Goal: Task Accomplishment & Management: Use online tool/utility

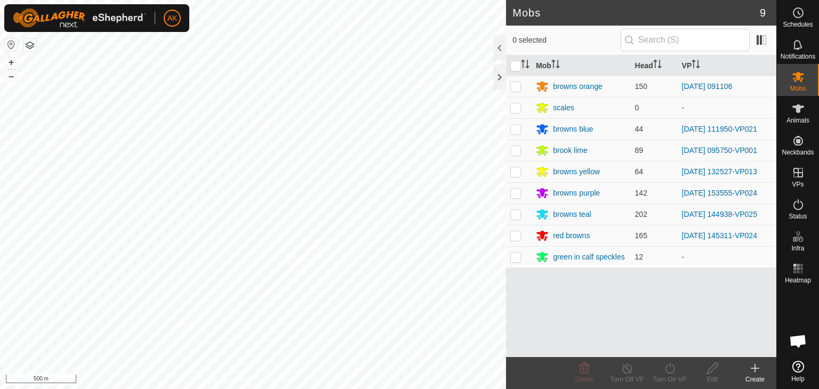
click at [519, 322] on div "Mobs 9 0 selected Mob Head VP browns orange 150 2025-09-18 091106 scales 0 - br…" at bounding box center [388, 194] width 777 height 389
click at [794, 83] on es-mob-svg-icon at bounding box center [798, 76] width 19 height 17
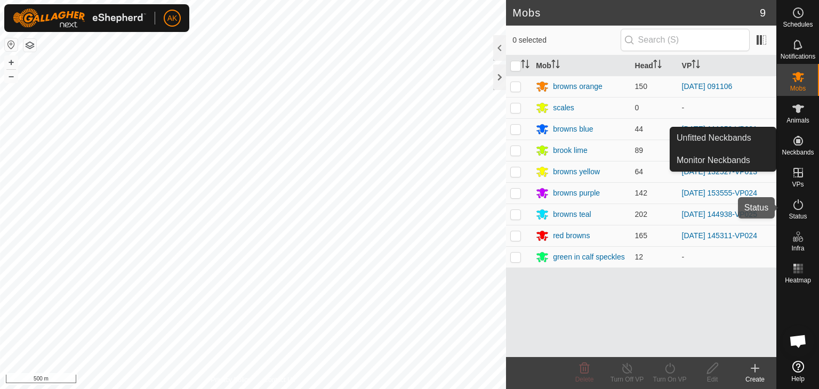
click at [797, 207] on icon at bounding box center [798, 204] width 13 height 13
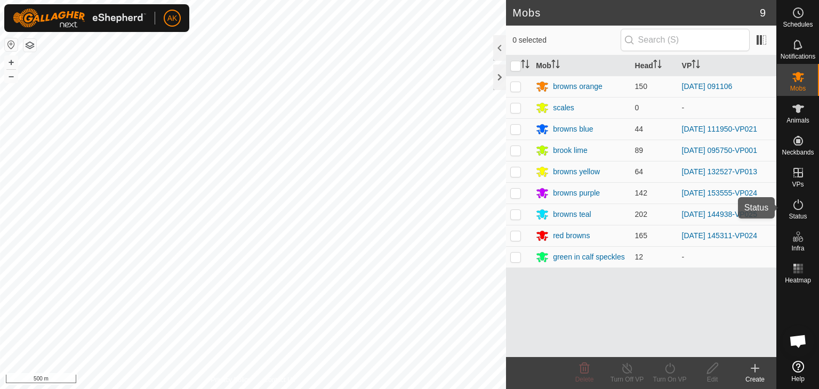
click at [797, 207] on icon at bounding box center [798, 204] width 13 height 13
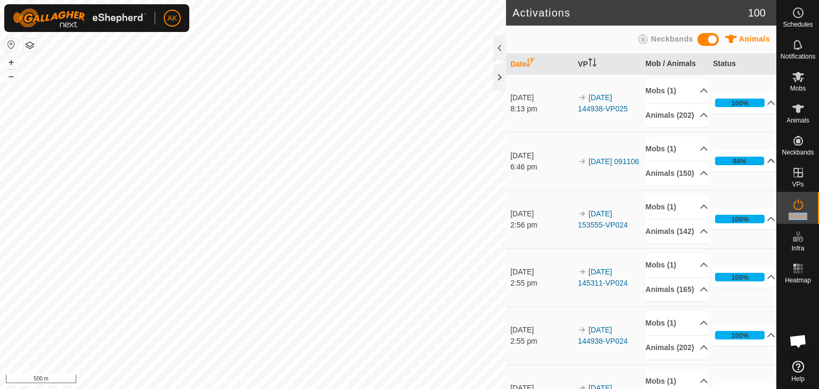
click at [767, 165] on icon at bounding box center [771, 161] width 9 height 9
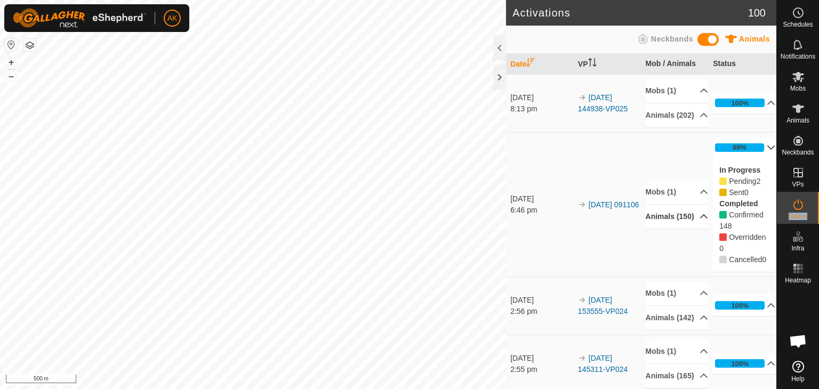
click at [670, 224] on p-accordion-header "Animals (150)" at bounding box center [677, 217] width 62 height 24
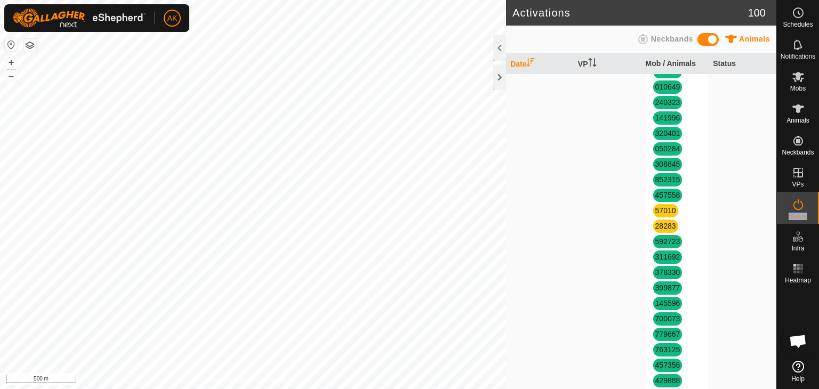
scroll to position [2187, 0]
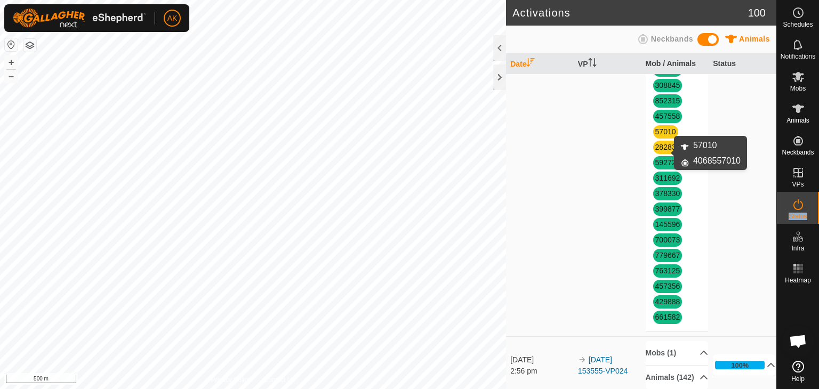
click at [668, 136] on link "57010" at bounding box center [665, 131] width 21 height 9
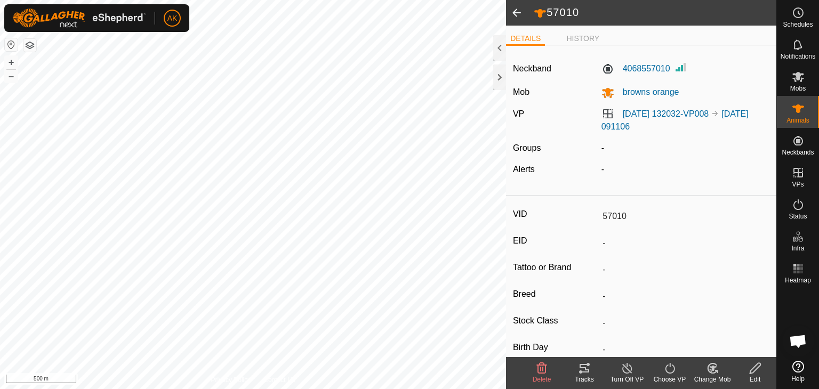
click at [544, 370] on icon at bounding box center [541, 368] width 13 height 13
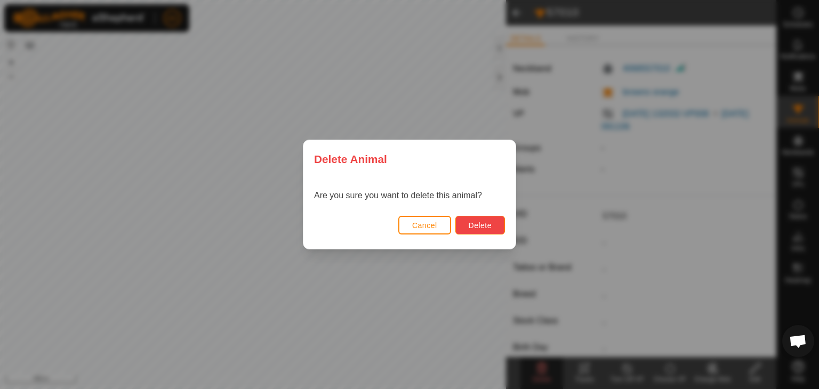
click at [488, 221] on span "Delete" at bounding box center [480, 225] width 23 height 9
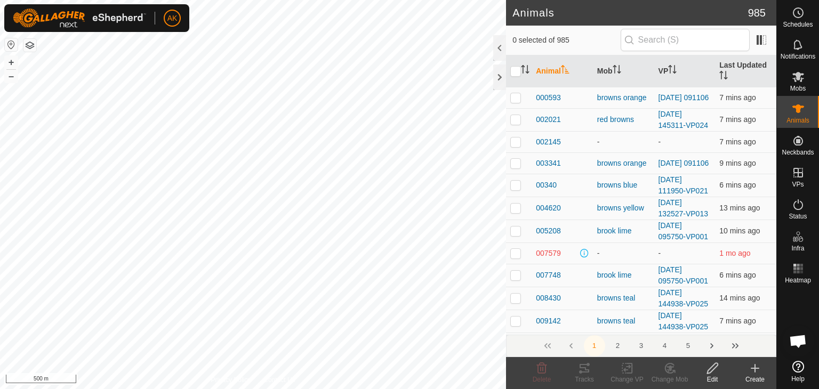
click at [756, 369] on icon at bounding box center [754, 369] width 7 height 0
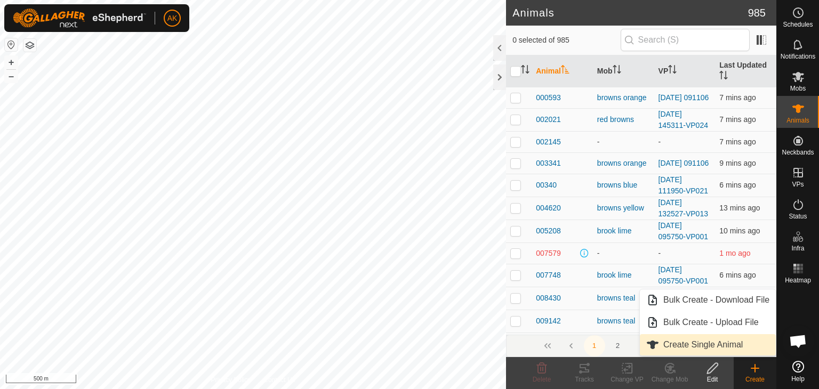
click at [722, 340] on link "Create Single Animal" at bounding box center [708, 344] width 136 height 21
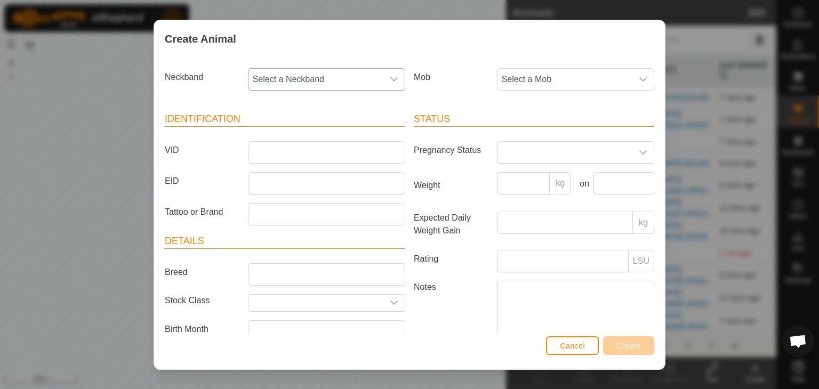
click at [273, 79] on span "Select a Neckband" at bounding box center [316, 79] width 135 height 21
type input "57010"
click at [281, 131] on li "4068557010" at bounding box center [326, 134] width 154 height 21
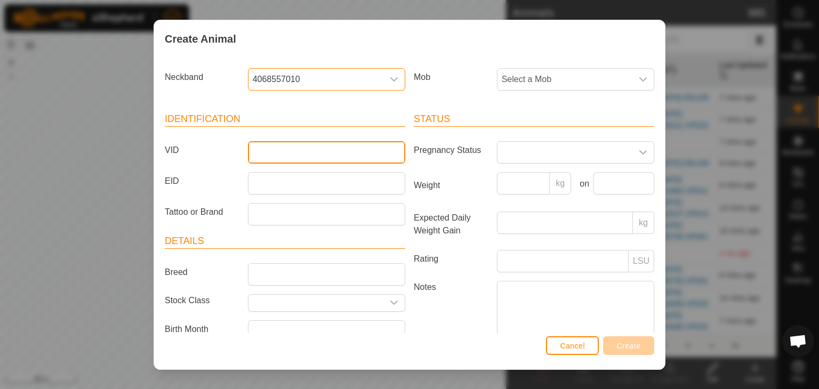
click at [273, 156] on input "VID" at bounding box center [326, 152] width 157 height 22
type input "57010"
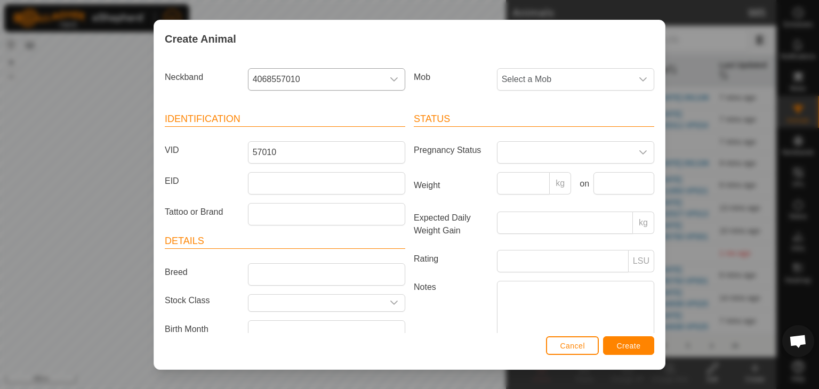
click at [493, 79] on div "Select a Mob" at bounding box center [576, 79] width 166 height 22
click at [512, 82] on span "Select a Mob" at bounding box center [565, 79] width 135 height 21
click at [524, 158] on li "browns orange" at bounding box center [575, 156] width 154 height 21
click at [636, 349] on span "Create" at bounding box center [629, 346] width 24 height 9
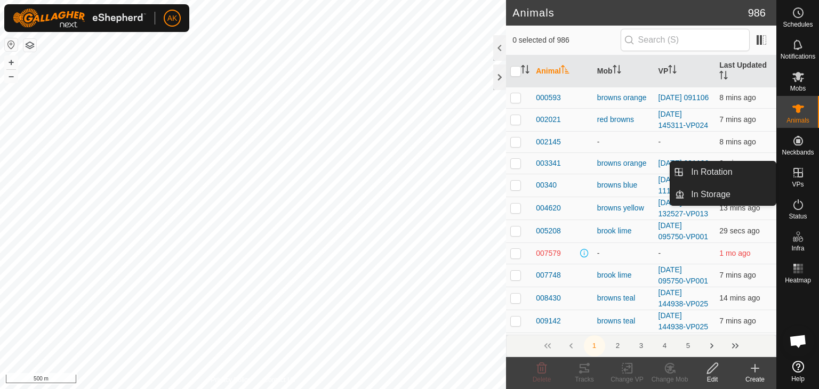
click at [803, 177] on icon at bounding box center [798, 172] width 13 height 13
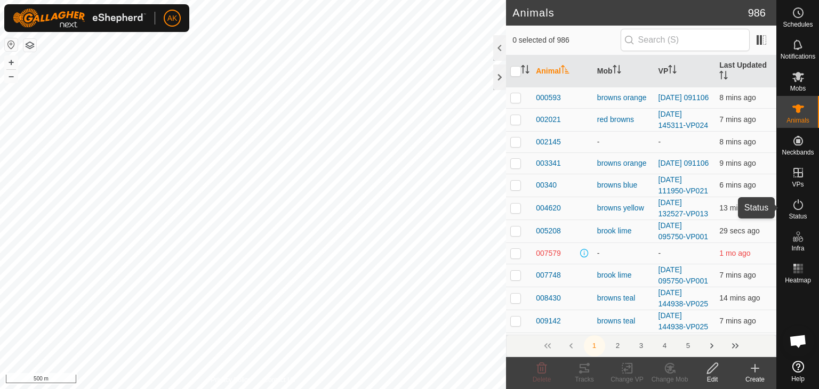
click at [796, 204] on icon at bounding box center [798, 204] width 13 height 13
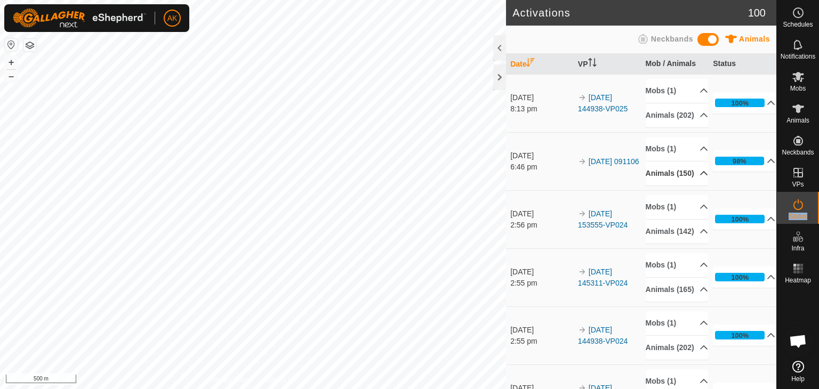
click at [692, 186] on p-accordion-header "Animals (150)" at bounding box center [677, 174] width 62 height 24
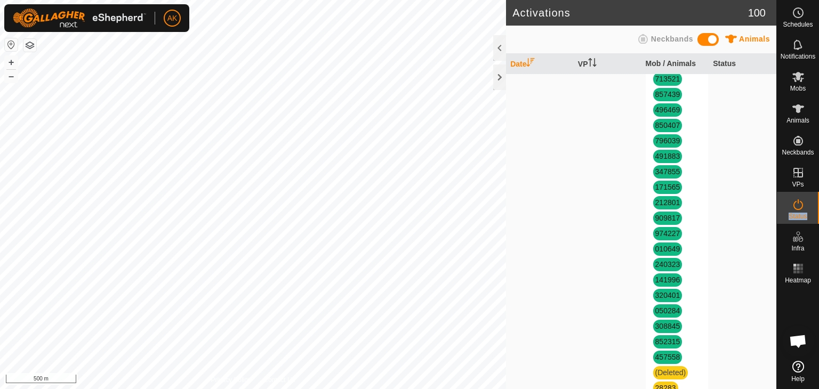
scroll to position [2187, 0]
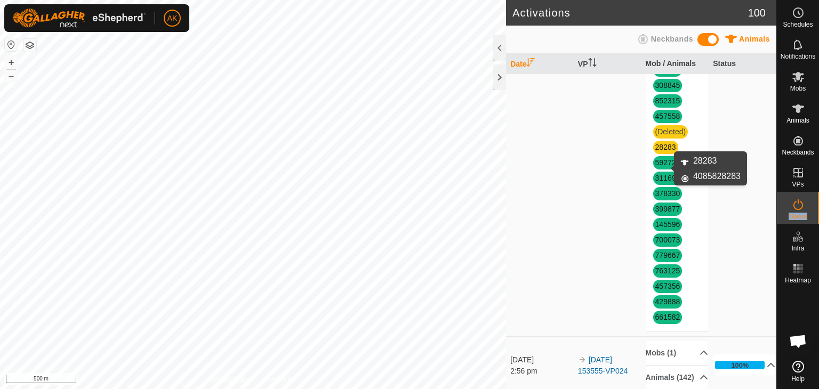
click at [663, 151] on link "28283" at bounding box center [665, 147] width 21 height 9
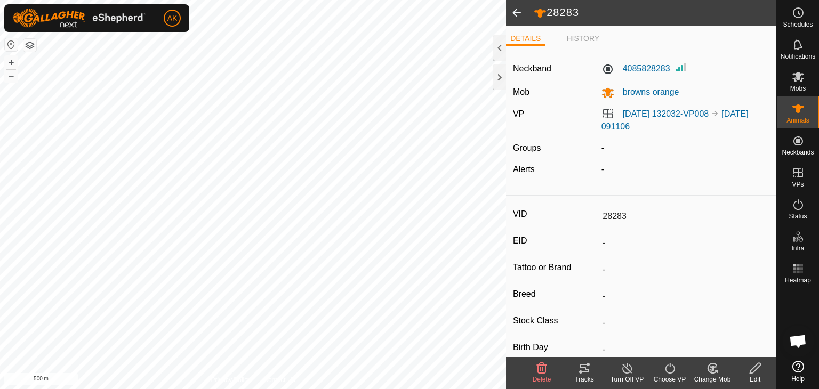
click at [538, 367] on icon at bounding box center [542, 368] width 10 height 11
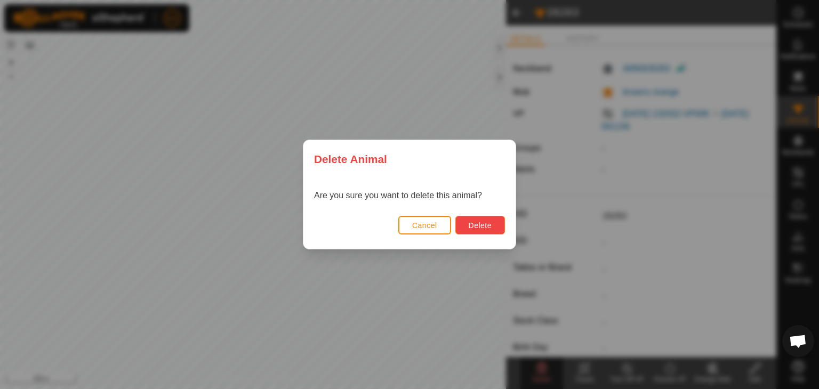
click at [485, 229] on span "Delete" at bounding box center [480, 225] width 23 height 9
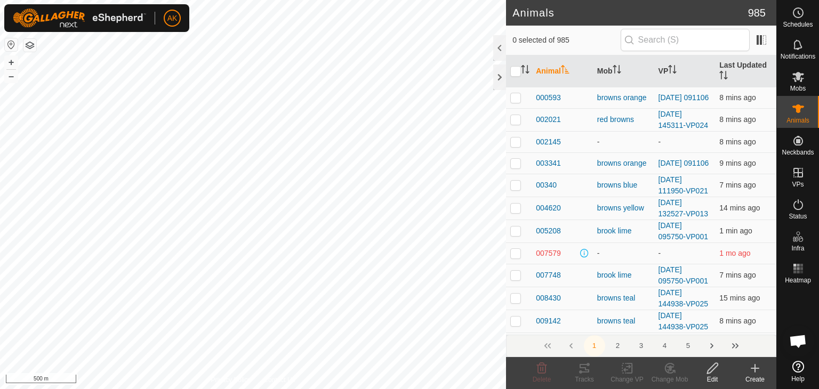
click at [753, 365] on icon at bounding box center [755, 368] width 13 height 13
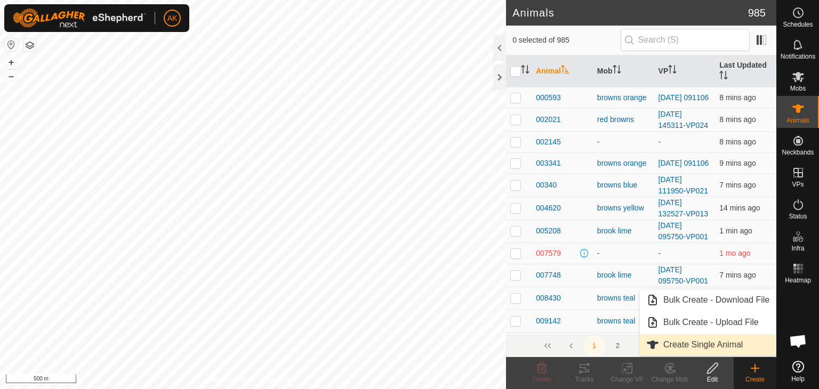
click at [698, 340] on link "Create Single Animal" at bounding box center [708, 344] width 136 height 21
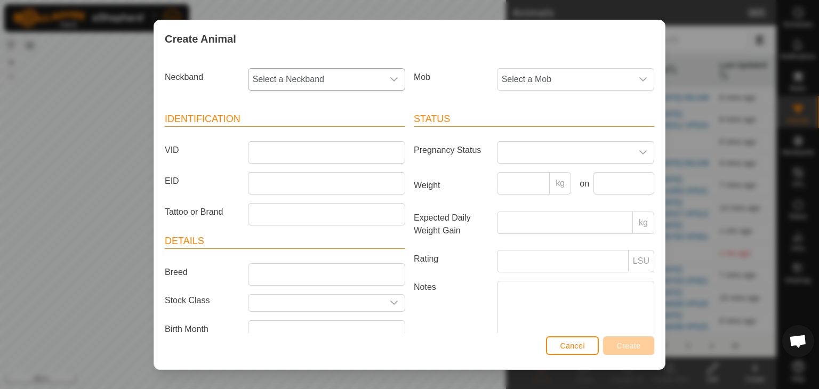
click at [278, 81] on span "Select a Neckband" at bounding box center [316, 79] width 135 height 21
type input "28283"
click at [295, 135] on li "4085828283" at bounding box center [326, 134] width 154 height 21
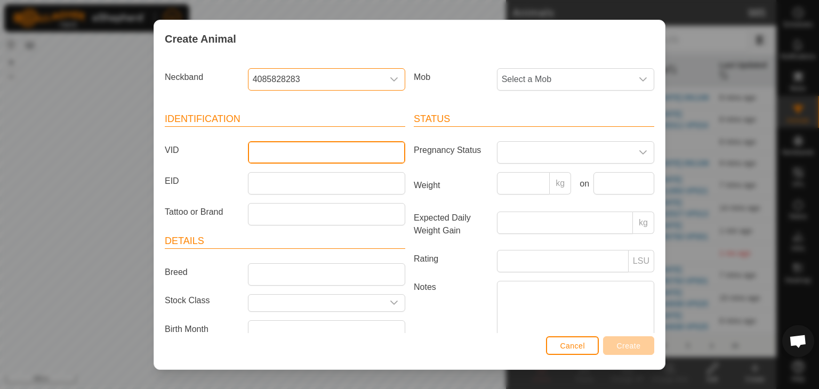
click at [258, 155] on input "VID" at bounding box center [326, 152] width 157 height 22
type input "28283"
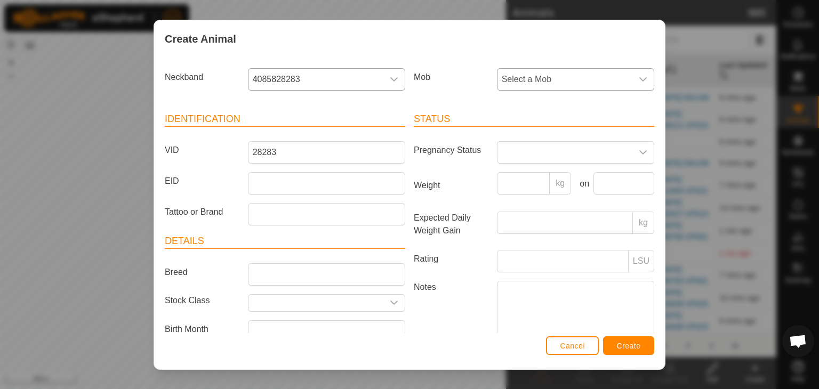
click at [526, 75] on span "Select a Mob" at bounding box center [565, 79] width 135 height 21
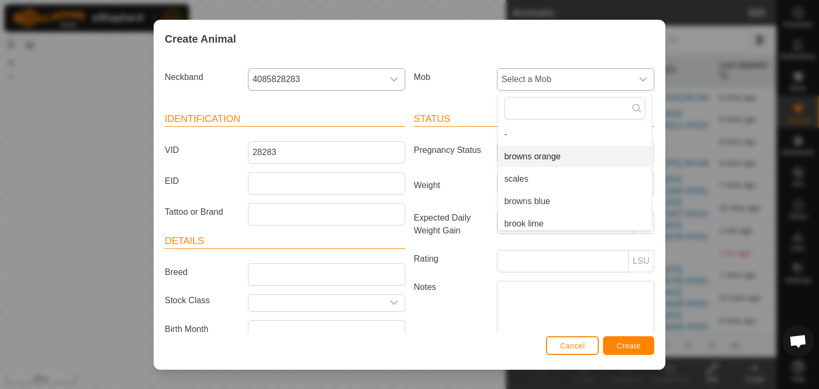
click at [542, 156] on li "browns orange" at bounding box center [575, 156] width 154 height 21
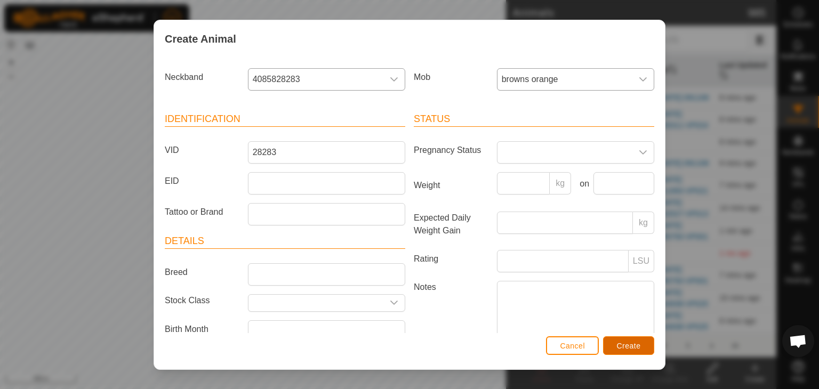
click at [627, 348] on span "Create" at bounding box center [629, 346] width 24 height 9
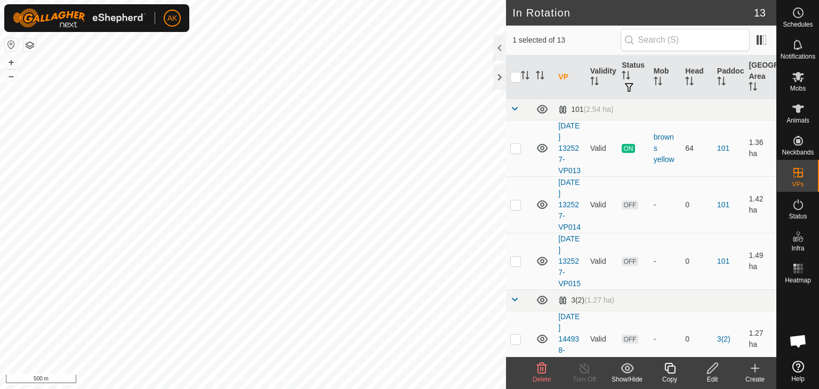
click at [542, 373] on icon at bounding box center [542, 368] width 10 height 11
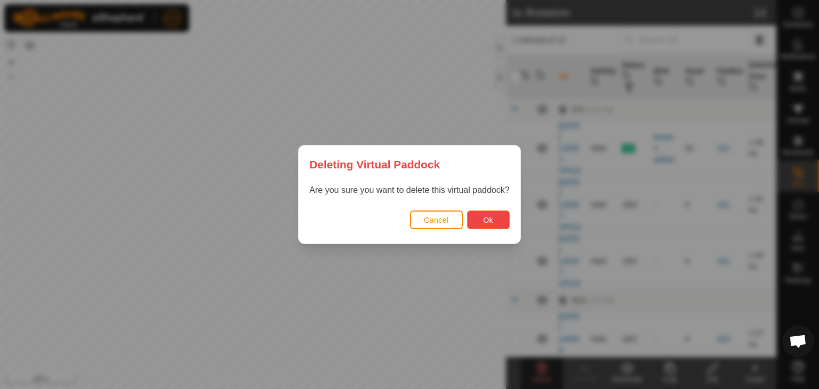
click at [484, 223] on span "Ok" at bounding box center [488, 220] width 10 height 9
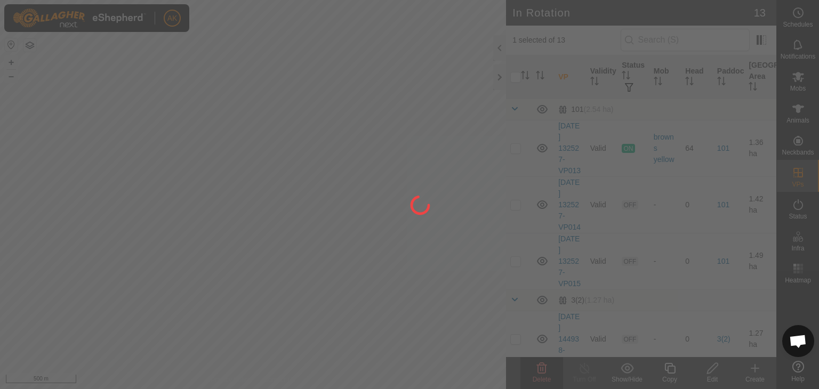
checkbox input "false"
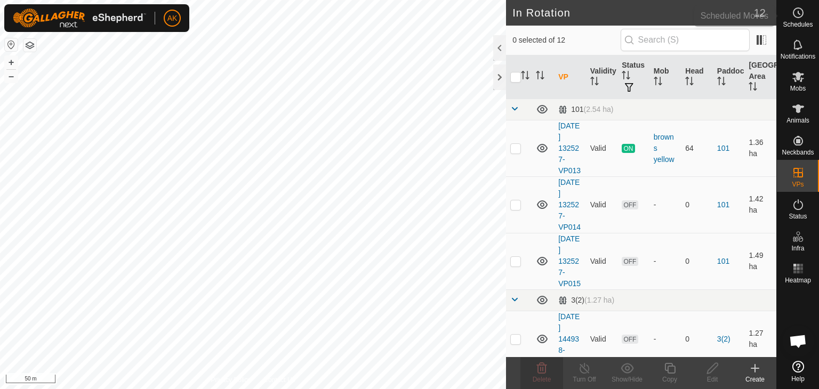
click at [800, 14] on icon at bounding box center [798, 12] width 13 height 13
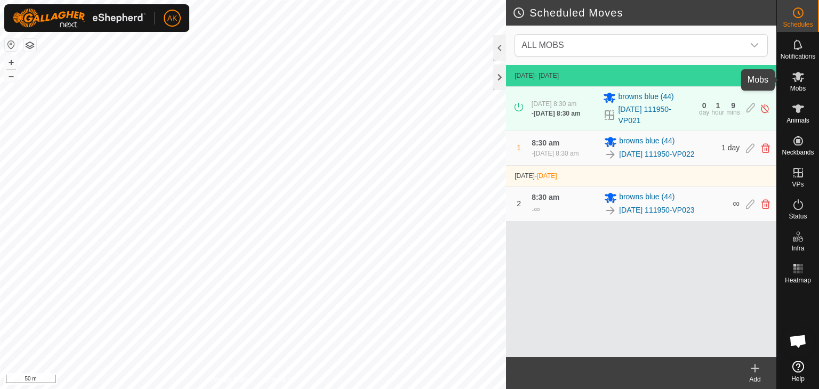
click at [797, 85] on span "Mobs" at bounding box center [797, 88] width 15 height 6
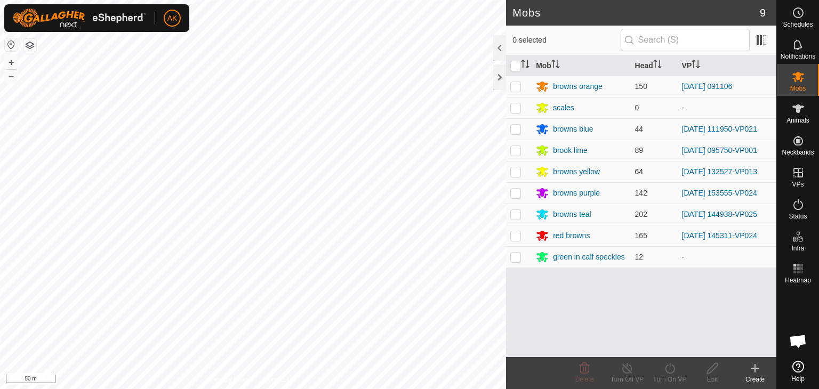
click at [516, 173] on p-checkbox at bounding box center [515, 171] width 11 height 9
checkbox input "true"
click at [673, 370] on icon at bounding box center [669, 368] width 13 height 13
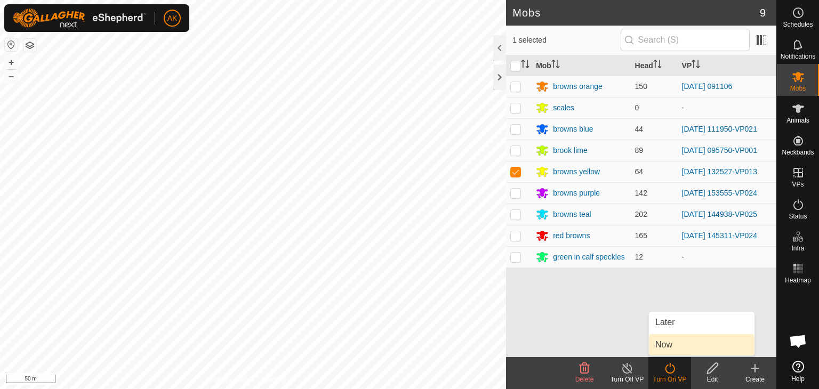
click at [673, 350] on link "Now" at bounding box center [702, 344] width 106 height 21
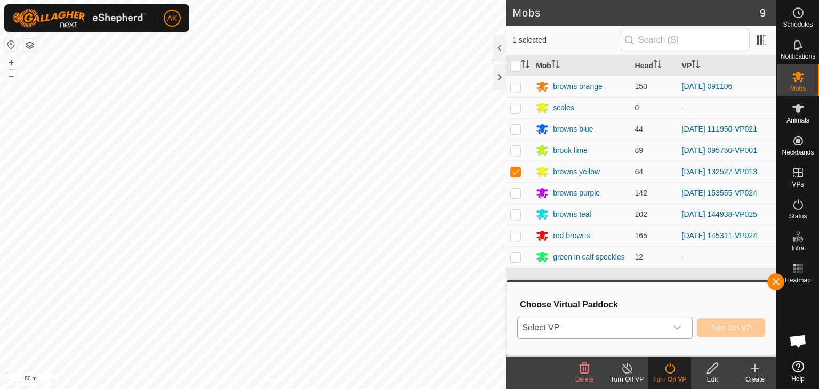
click at [632, 325] on span "Select VP" at bounding box center [592, 327] width 149 height 21
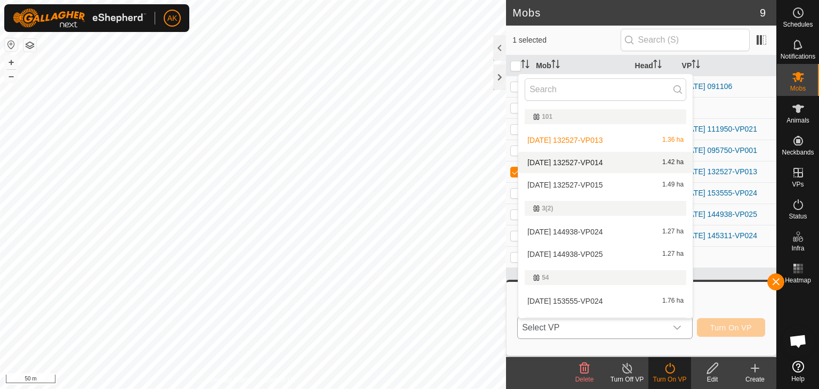
click at [593, 161] on li "[DATE] 132527-VP014 1.42 ha" at bounding box center [605, 162] width 174 height 21
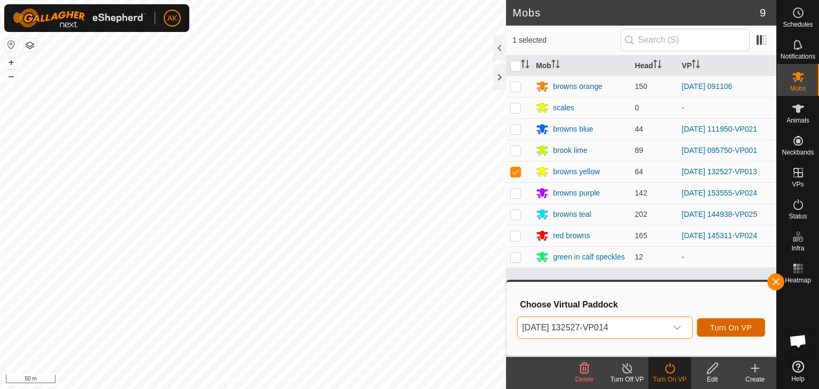
click at [715, 325] on span "Turn On VP" at bounding box center [731, 328] width 42 height 9
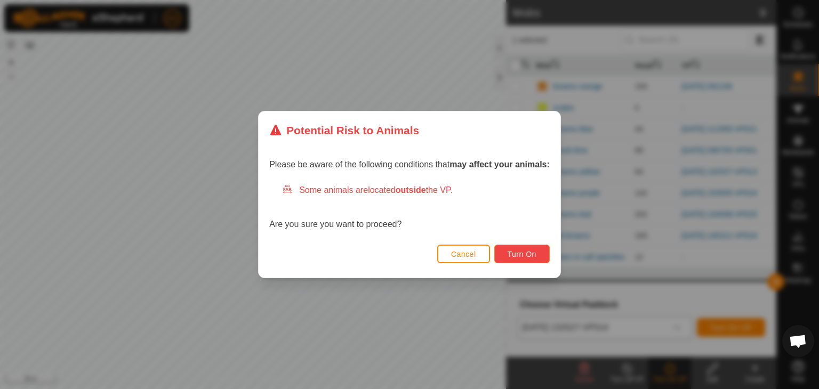
click at [521, 252] on span "Turn On" at bounding box center [522, 254] width 29 height 9
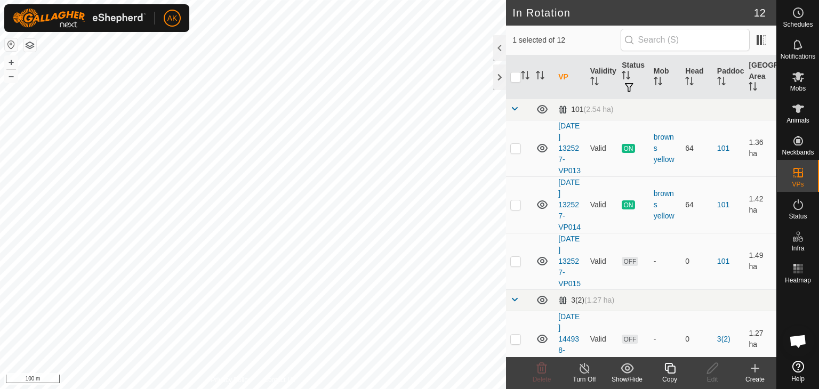
checkbox input "true"
checkbox input "false"
click at [536, 370] on icon at bounding box center [541, 368] width 13 height 13
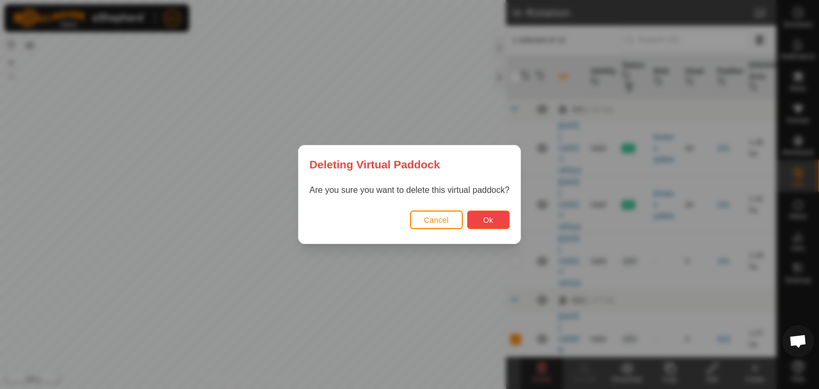
click at [487, 218] on span "Ok" at bounding box center [488, 220] width 10 height 9
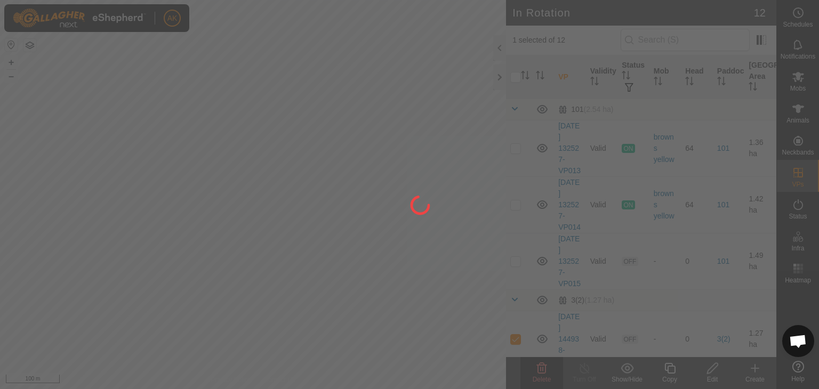
checkbox input "false"
drag, startPoint x: 367, startPoint y: 233, endPoint x: 351, endPoint y: 275, distance: 44.6
click at [351, 276] on div at bounding box center [409, 194] width 819 height 389
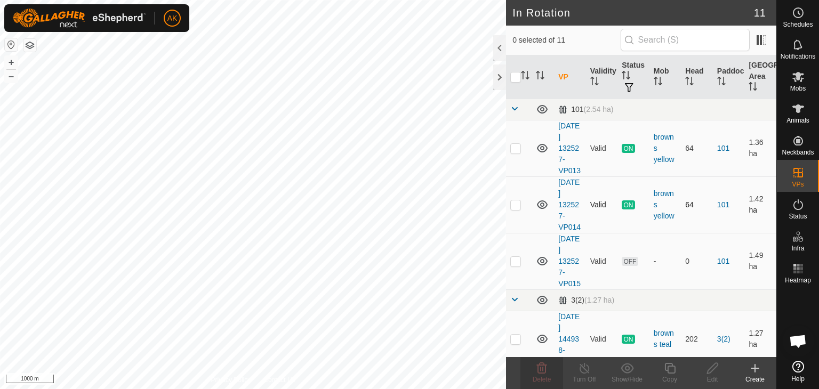
click at [525, 209] on div "In Rotation 11 0 selected of 11 VP Validity Status Mob Head Paddock Grazing Are…" at bounding box center [388, 194] width 777 height 389
